Goal: Task Accomplishment & Management: Manage account settings

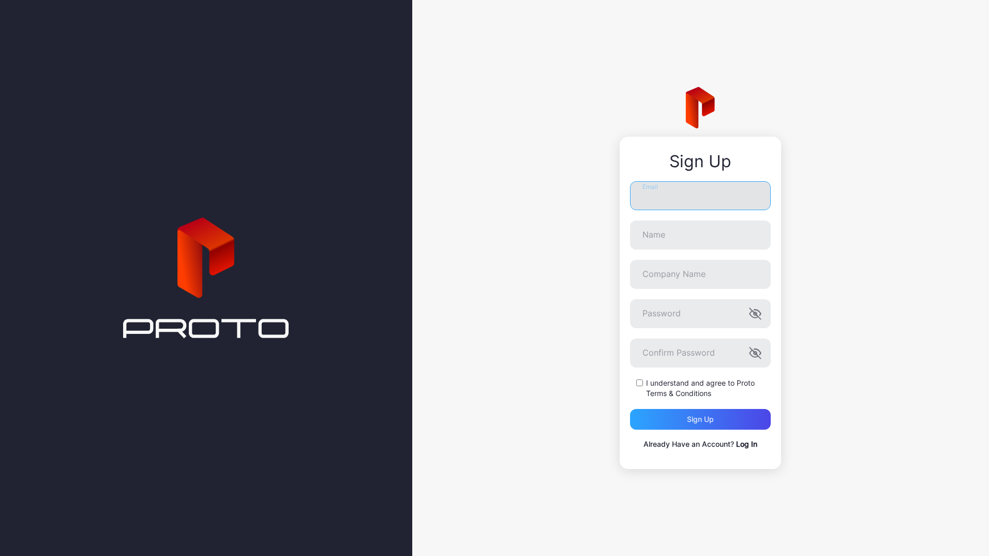
click at [650, 196] on input "Email" at bounding box center [700, 195] width 141 height 29
type input "**********"
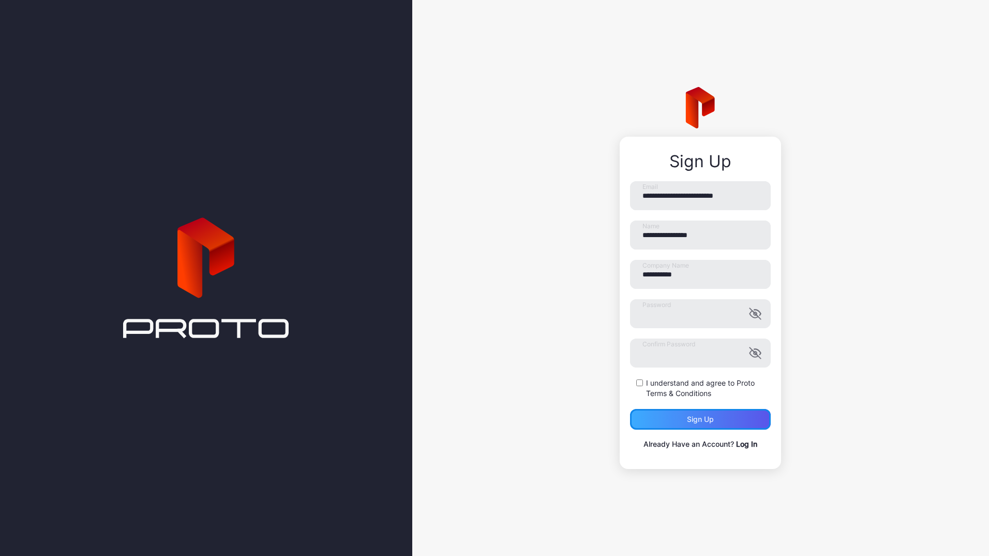
click at [676, 428] on div "Sign up" at bounding box center [700, 419] width 141 height 21
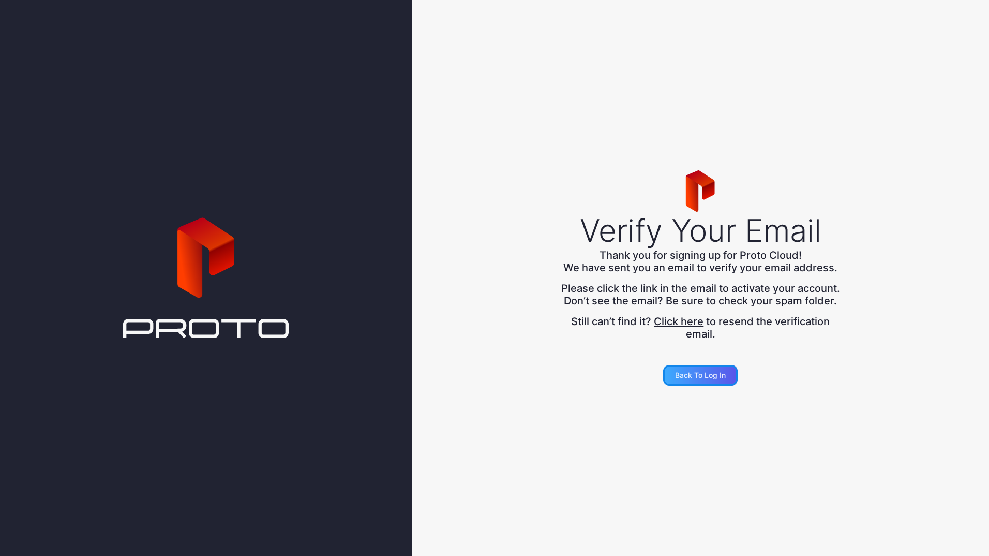
click at [703, 379] on div "Back to Log in" at bounding box center [700, 375] width 51 height 8
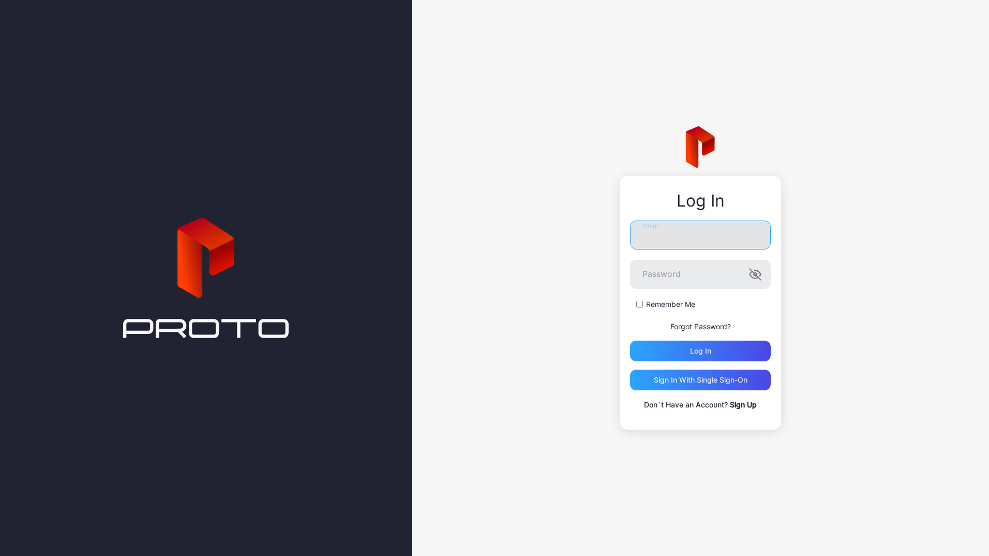
click at [687, 242] on input "Email" at bounding box center [700, 234] width 141 height 29
click at [630, 340] on button "Log in" at bounding box center [700, 350] width 141 height 21
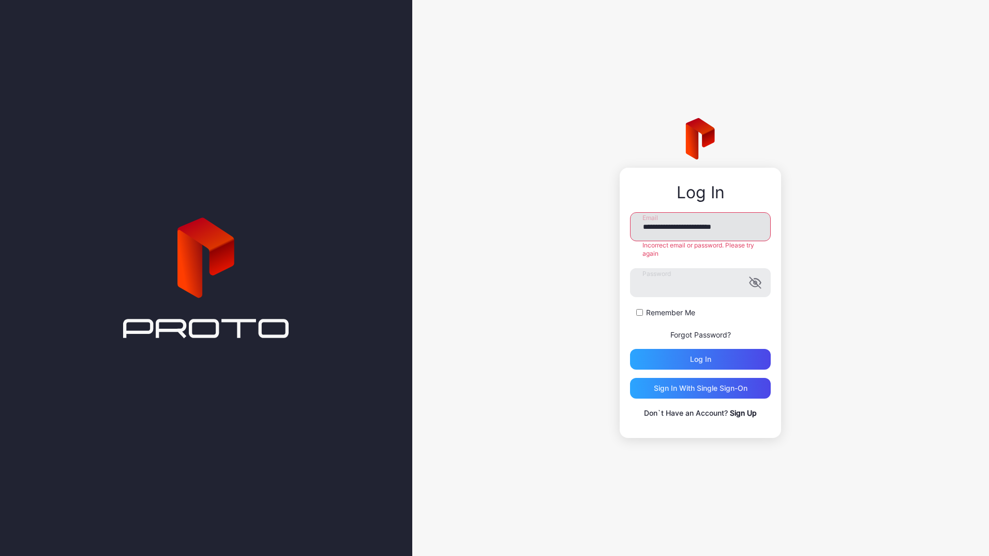
drag, startPoint x: 738, startPoint y: 225, endPoint x: 706, endPoint y: 230, distance: 32.0
click at [706, 230] on input "**********" at bounding box center [700, 226] width 141 height 29
type input "**********"
click at [630, 349] on button "Log in" at bounding box center [700, 359] width 141 height 21
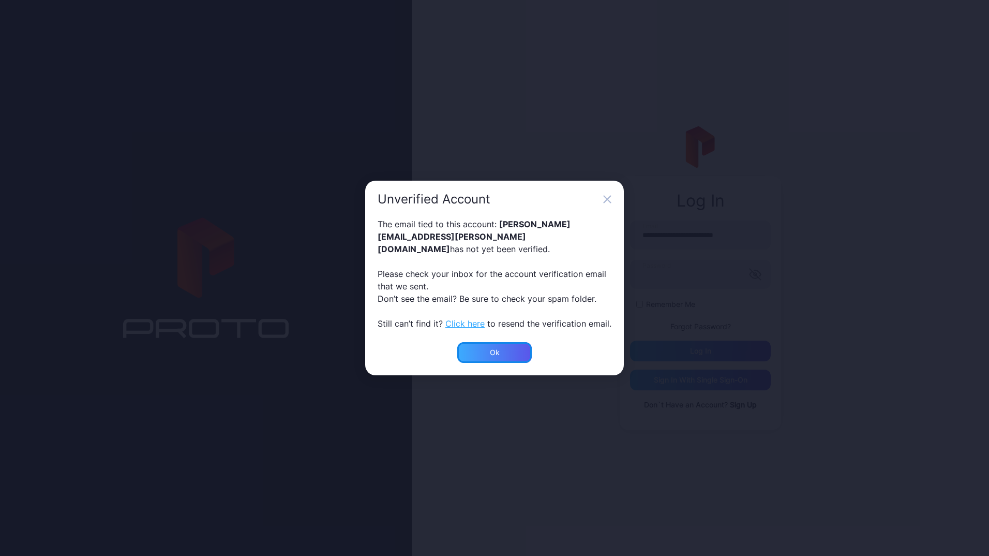
click at [494, 351] on div "Ok" at bounding box center [494, 352] width 75 height 21
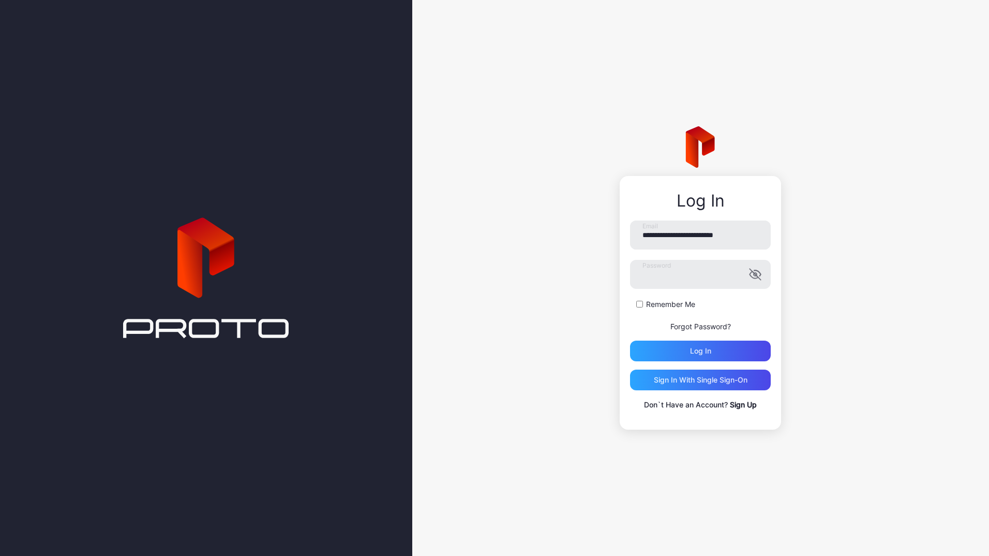
click at [754, 404] on link "Sign Up" at bounding box center [743, 404] width 27 height 9
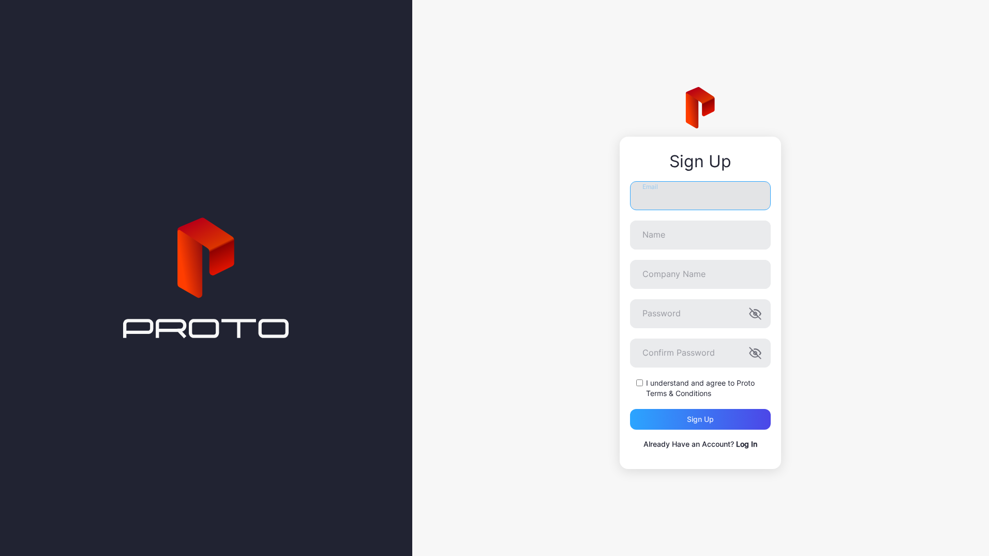
click at [701, 193] on input "Email" at bounding box center [700, 195] width 141 height 29
type input "**********"
click at [679, 382] on label "I understand and agree to Proto Terms & Conditions" at bounding box center [708, 388] width 125 height 21
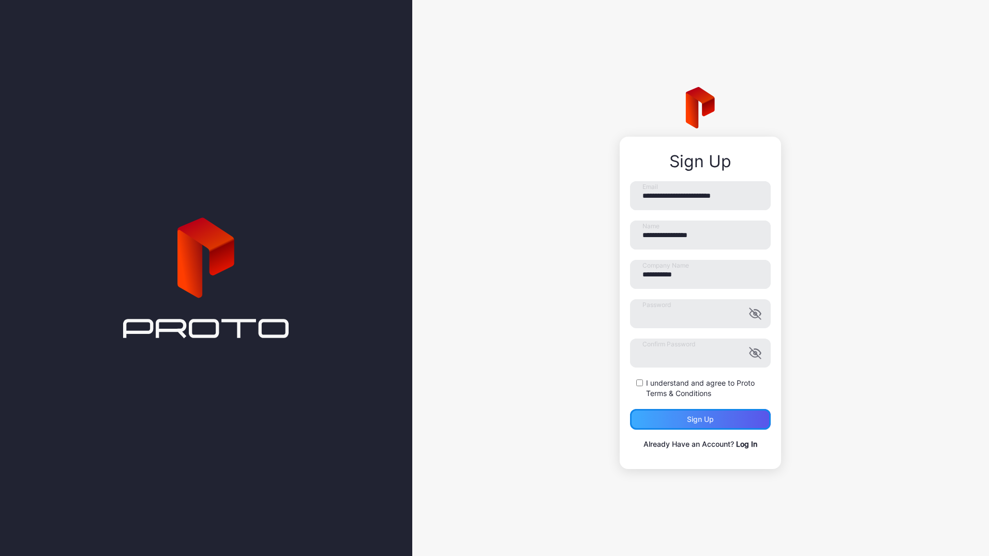
click at [691, 418] on div "Sign up" at bounding box center [700, 419] width 27 height 8
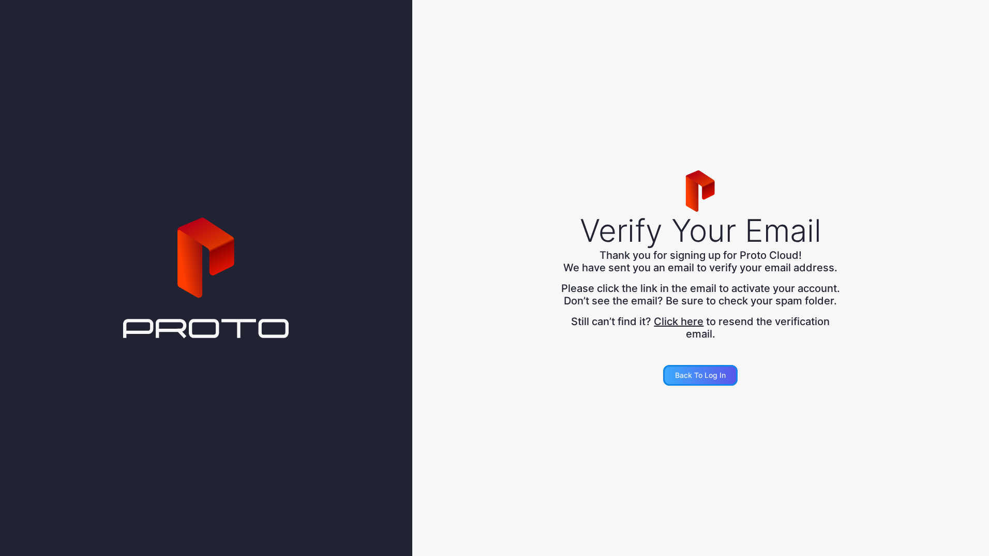
click at [697, 379] on div "Back to Log in" at bounding box center [700, 375] width 51 height 8
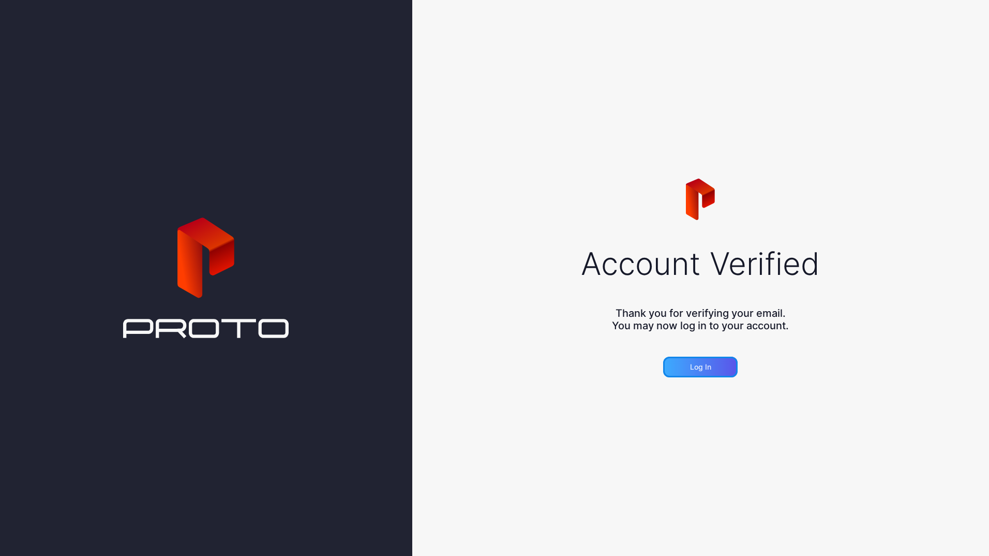
click at [682, 372] on div "Log in" at bounding box center [700, 367] width 75 height 21
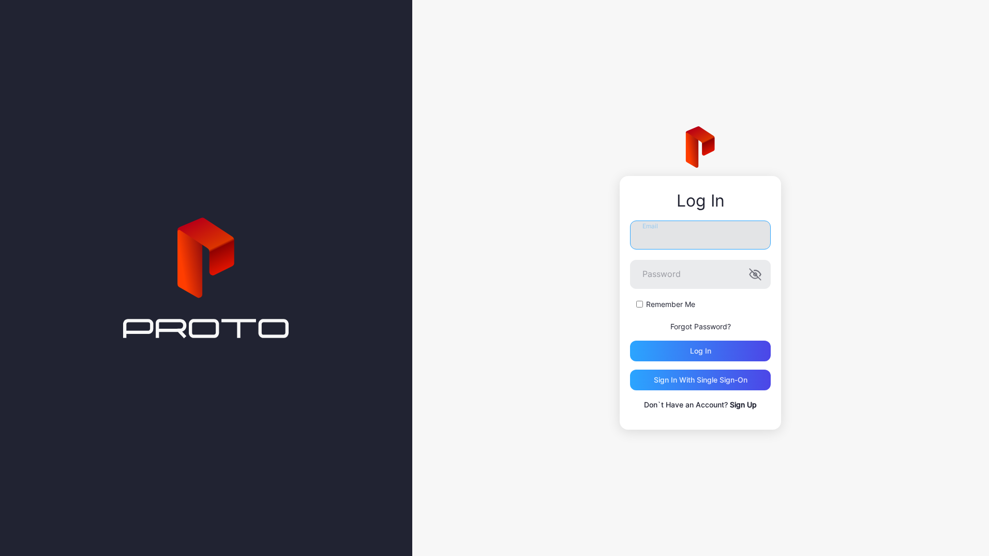
click at [689, 242] on input "Email" at bounding box center [700, 234] width 141 height 29
click at [670, 304] on label "Remember Me" at bounding box center [670, 304] width 49 height 10
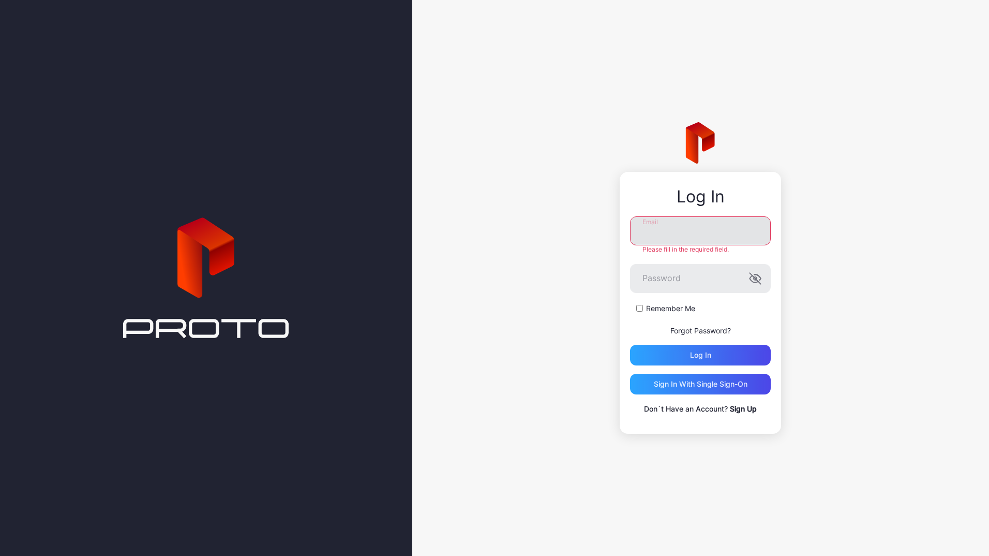
click at [667, 233] on input "Email" at bounding box center [700, 230] width 141 height 29
type input "**********"
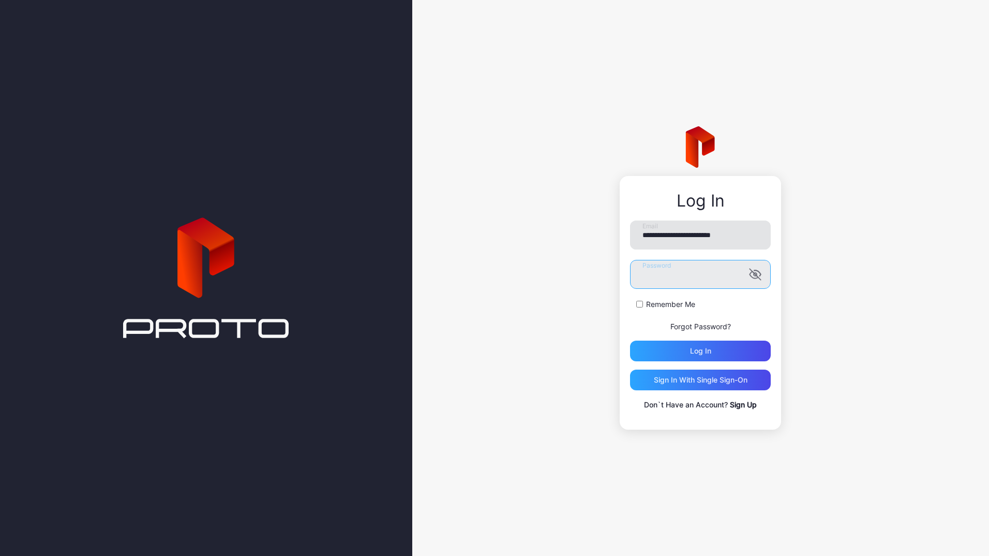
click at [630, 340] on button "Log in" at bounding box center [700, 350] width 141 height 21
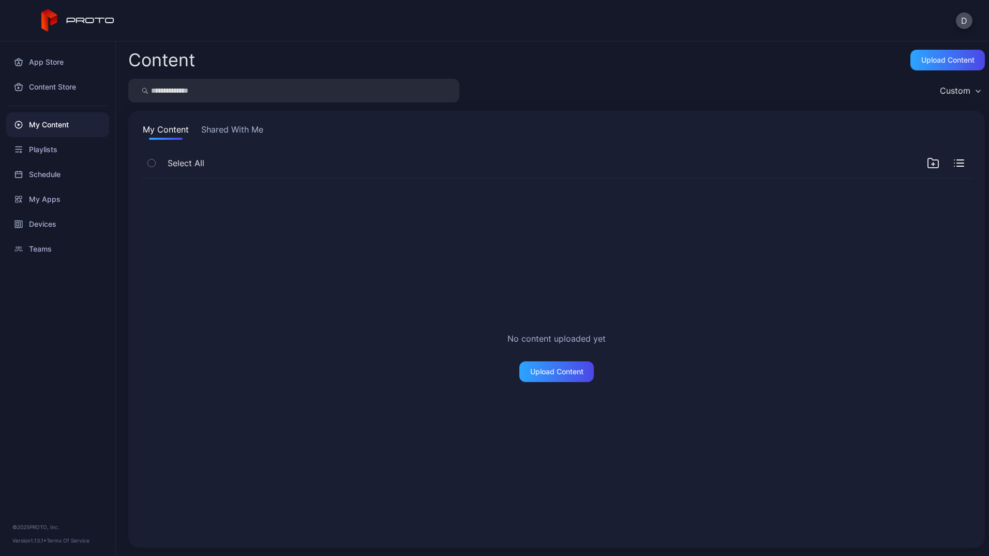
click at [97, 360] on div "App Store Content Store My Content Playlists Schedule My Apps Devices Teams © 2…" at bounding box center [58, 298] width 116 height 514
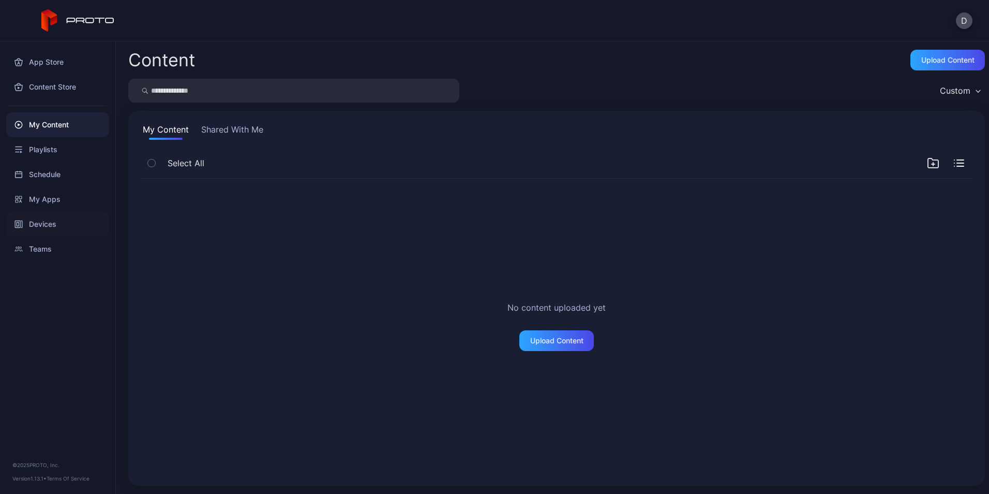
click at [43, 229] on div "Devices" at bounding box center [57, 224] width 103 height 25
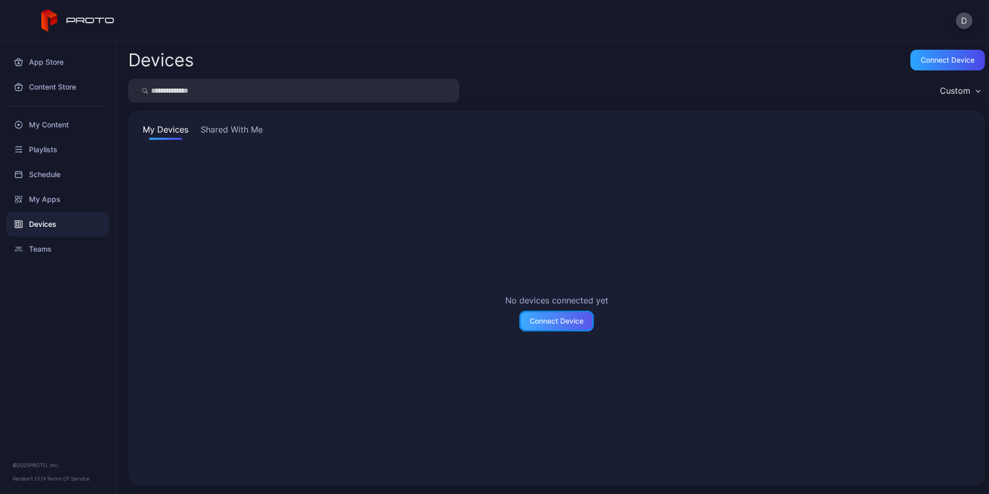
click at [535, 325] on div "Connect Device" at bounding box center [557, 320] width 75 height 21
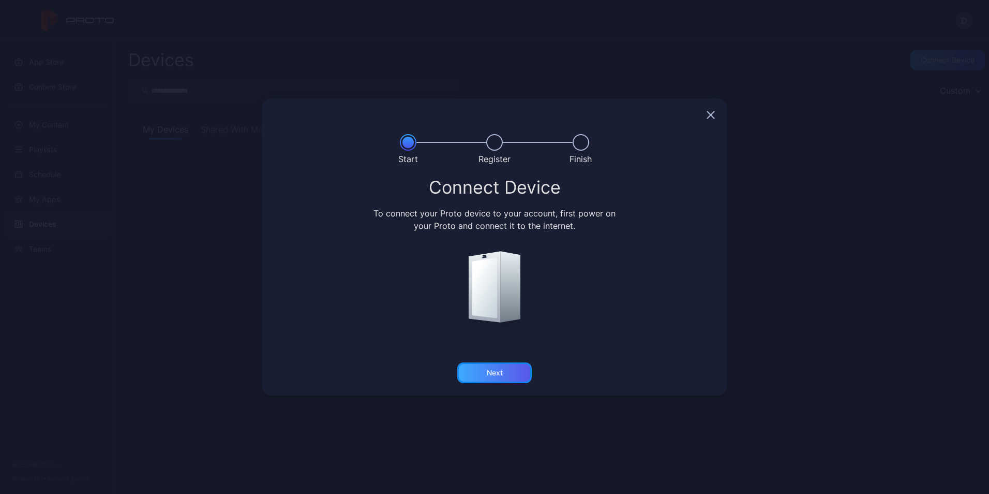
click at [508, 367] on div "Next" at bounding box center [494, 372] width 75 height 21
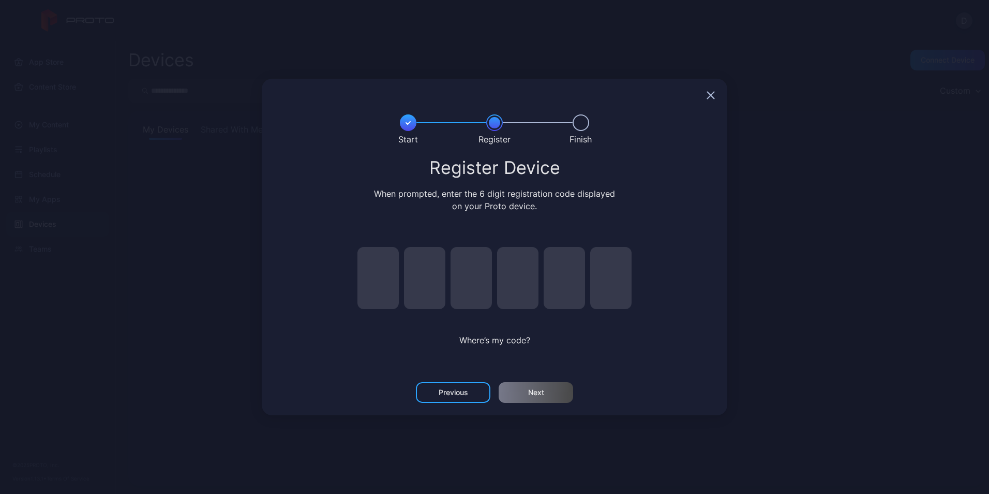
click at [378, 277] on input "pin code 1 of 6" at bounding box center [378, 278] width 41 height 62
click at [475, 391] on div "Previous" at bounding box center [453, 392] width 75 height 21
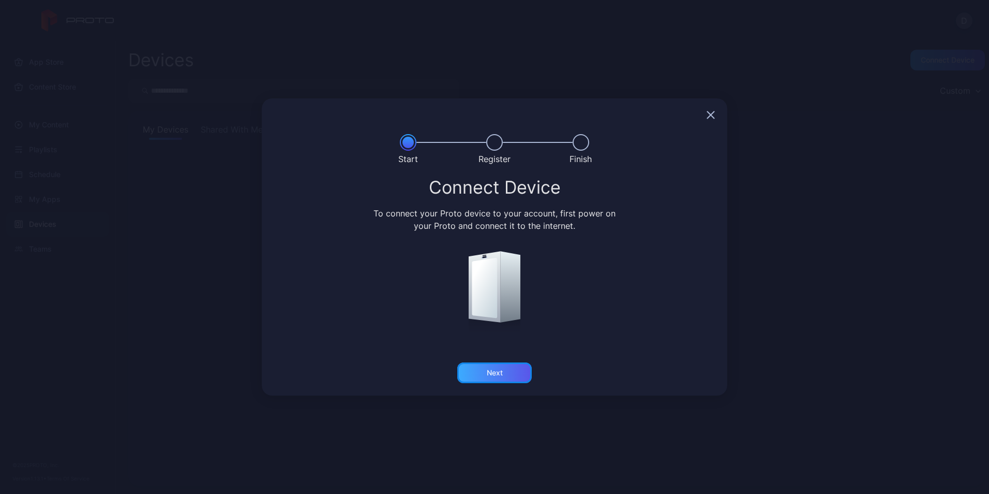
click at [498, 363] on div "Next" at bounding box center [494, 372] width 75 height 21
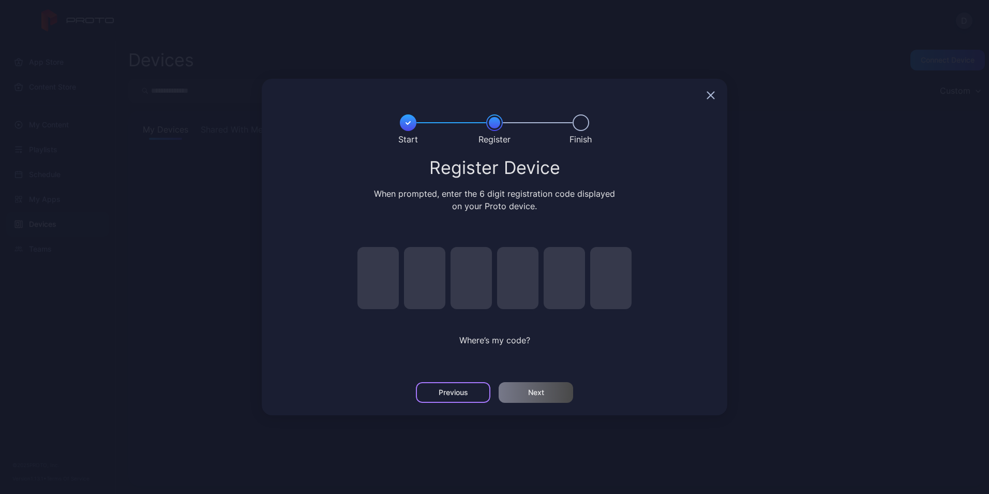
click at [467, 392] on div "Previous" at bounding box center [453, 392] width 29 height 8
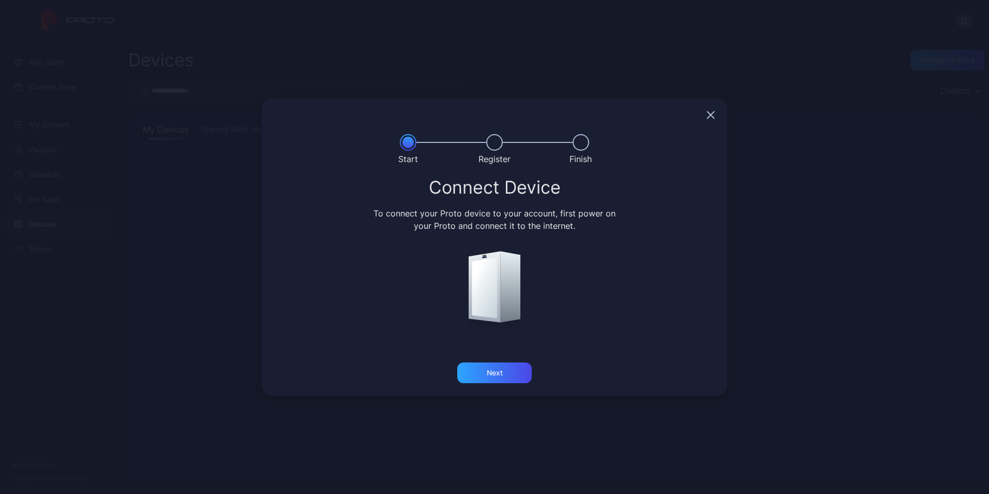
click at [715, 112] on div at bounding box center [495, 114] width 466 height 33
click at [713, 113] on icon "button" at bounding box center [711, 115] width 7 height 7
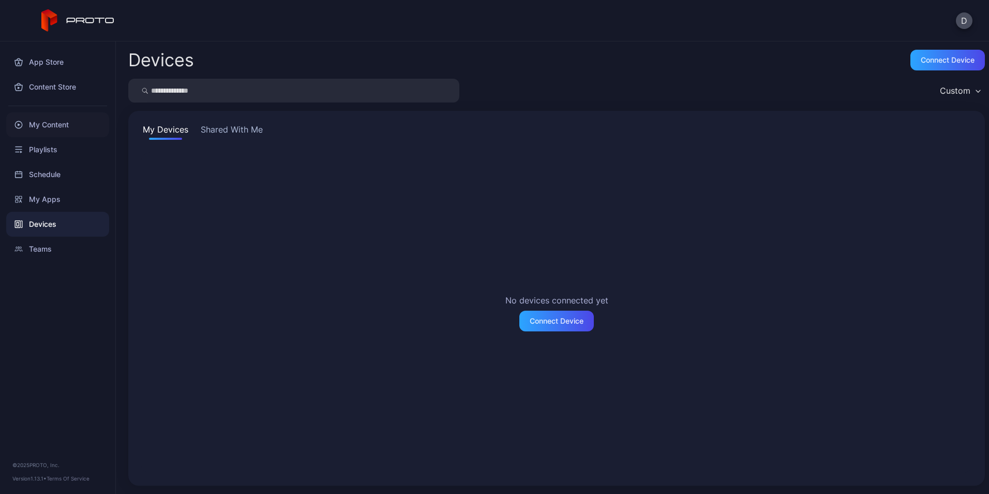
click at [65, 122] on div "My Content" at bounding box center [57, 124] width 103 height 25
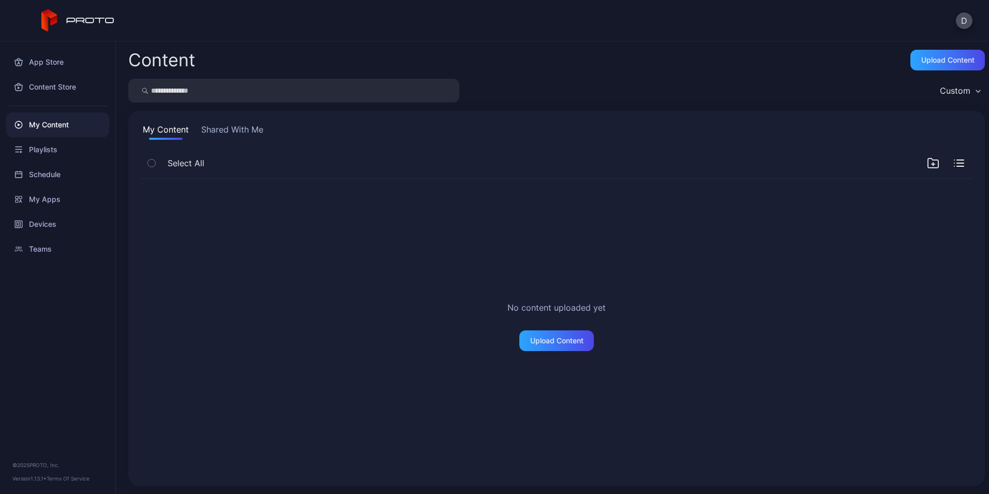
click at [222, 131] on button "Shared With Me" at bounding box center [232, 131] width 66 height 17
click at [38, 196] on div "My Apps" at bounding box center [57, 199] width 103 height 25
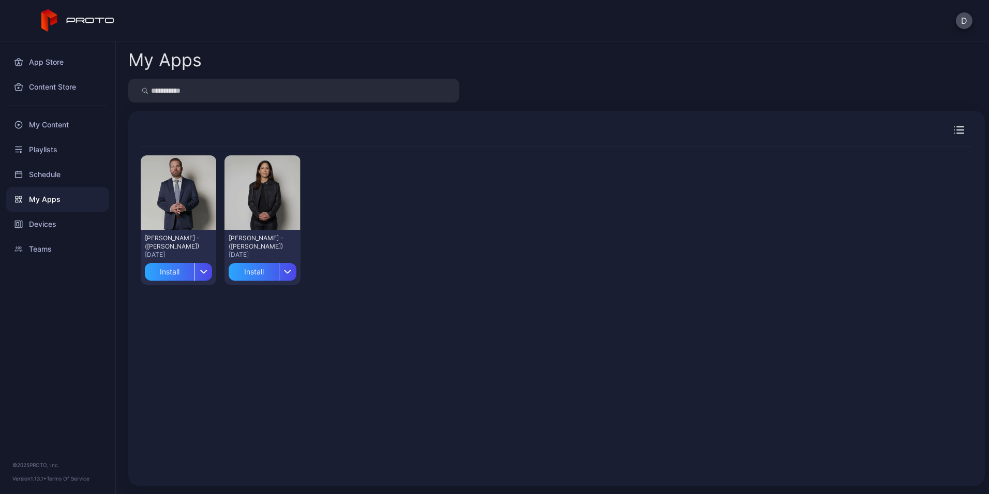
click at [942, 125] on div at bounding box center [557, 135] width 832 height 24
click at [943, 134] on div at bounding box center [557, 135] width 832 height 24
click at [954, 129] on icon "button" at bounding box center [959, 129] width 10 height 7
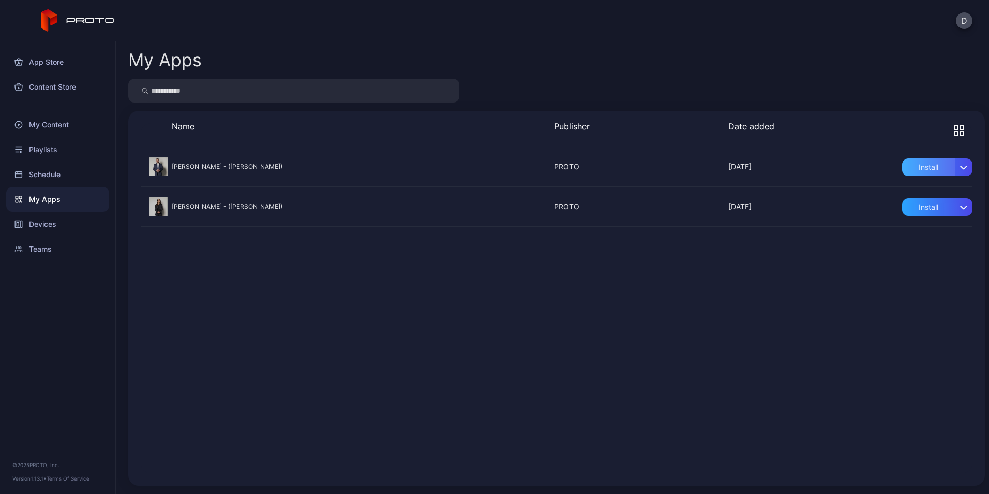
click at [923, 166] on div "Install" at bounding box center [928, 167] width 53 height 18
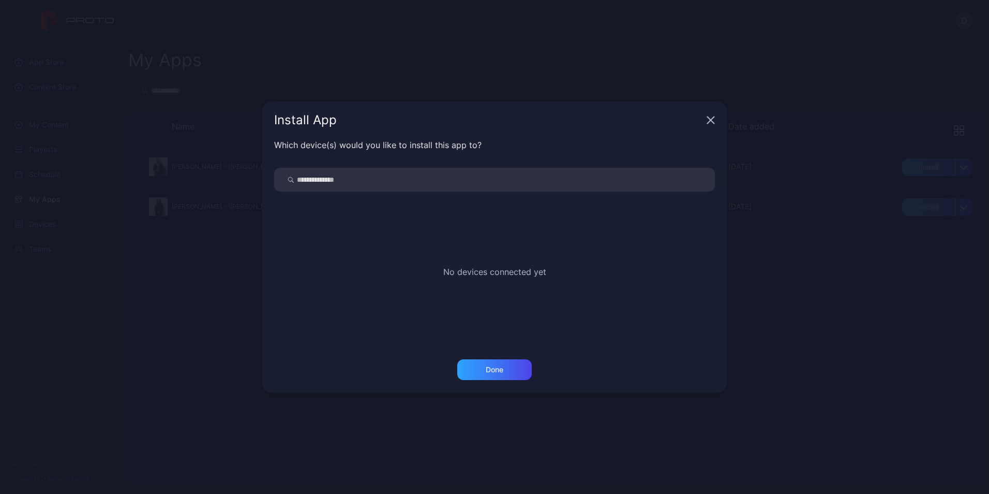
click at [376, 179] on input "search" at bounding box center [494, 180] width 441 height 24
click at [714, 119] on icon "button" at bounding box center [711, 120] width 8 height 8
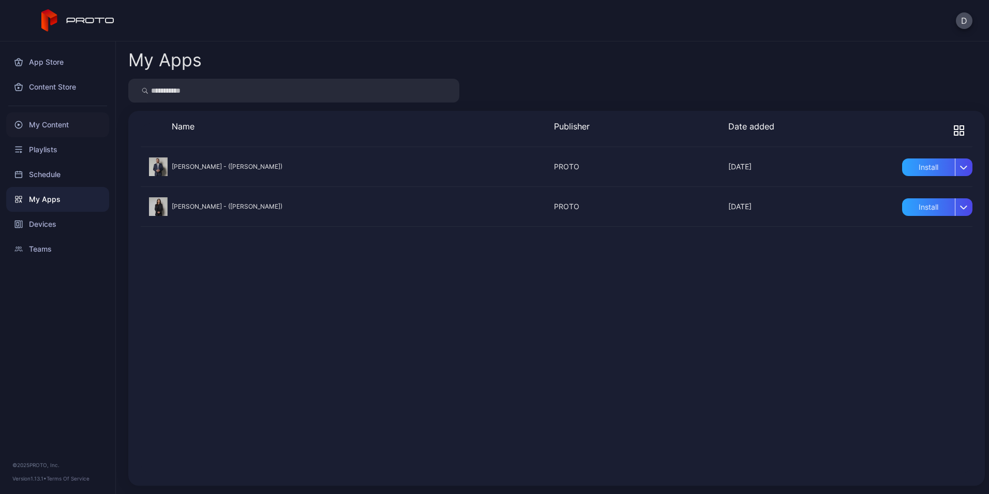
click at [42, 124] on div "My Content" at bounding box center [57, 124] width 103 height 25
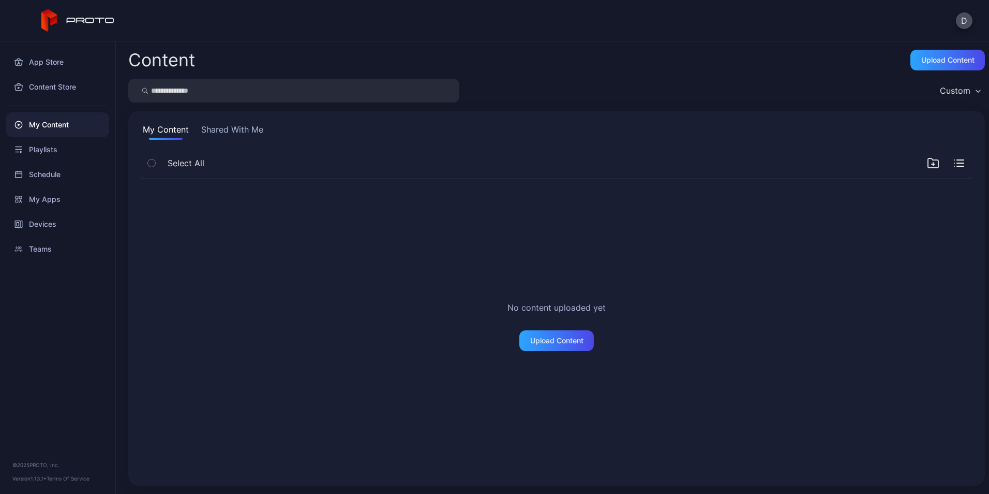
click at [37, 122] on div "My Content" at bounding box center [57, 124] width 103 height 25
click at [47, 149] on div "Playlists" at bounding box center [57, 149] width 103 height 25
click at [41, 122] on div "My Content" at bounding box center [57, 124] width 103 height 25
click at [45, 198] on div "My Apps" at bounding box center [57, 199] width 103 height 25
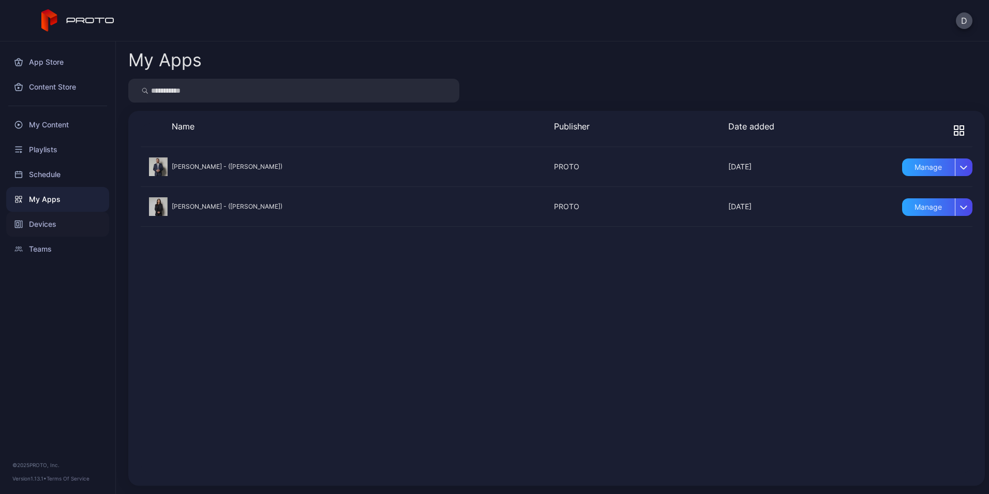
click at [45, 217] on div "Devices" at bounding box center [57, 224] width 103 height 25
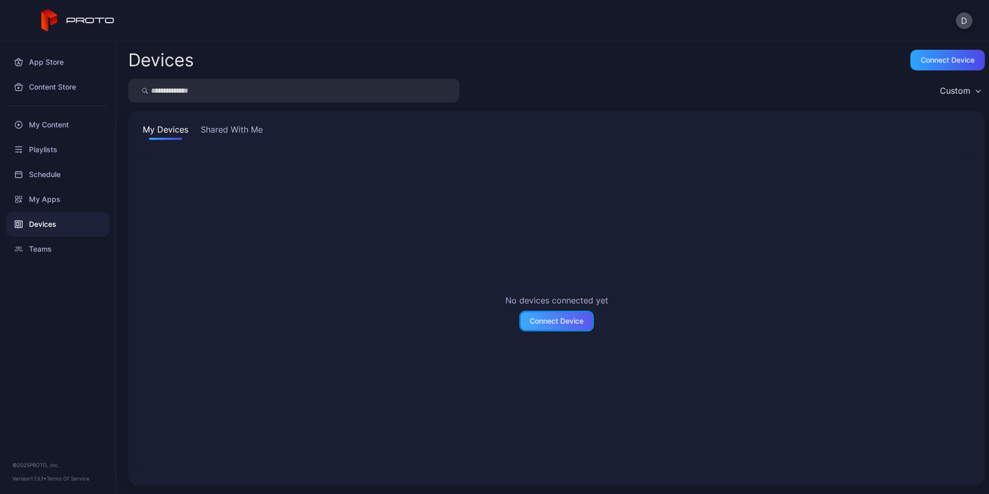
click at [570, 317] on div "Connect Device" at bounding box center [557, 321] width 54 height 8
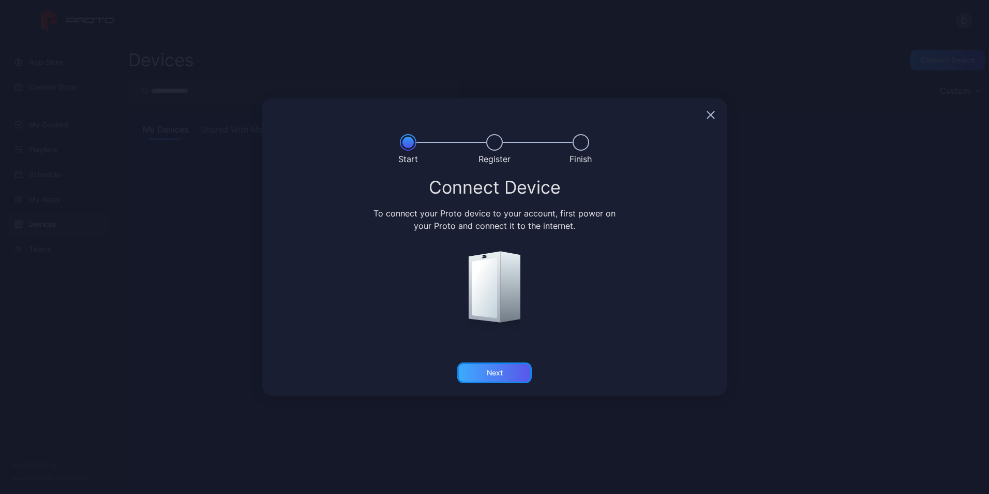
click at [507, 365] on div "Next" at bounding box center [494, 372] width 75 height 21
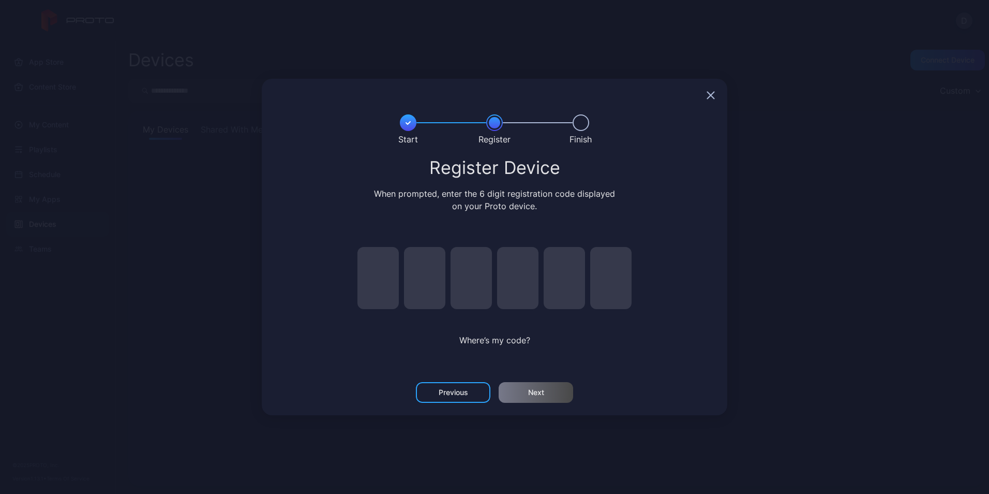
click at [706, 93] on div at bounding box center [495, 95] width 466 height 33
click at [708, 95] on icon "button" at bounding box center [711, 95] width 8 height 8
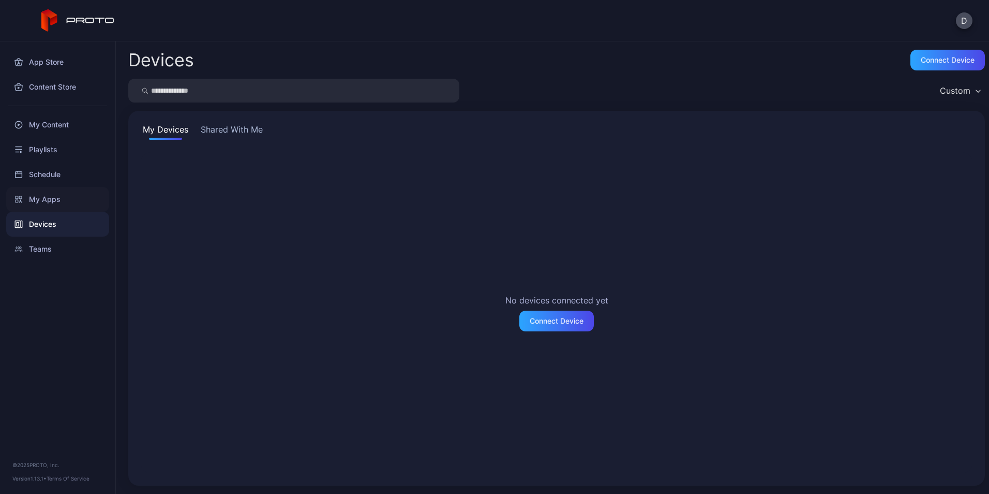
click at [35, 204] on div "My Apps" at bounding box center [57, 199] width 103 height 25
